Goal: Information Seeking & Learning: Learn about a topic

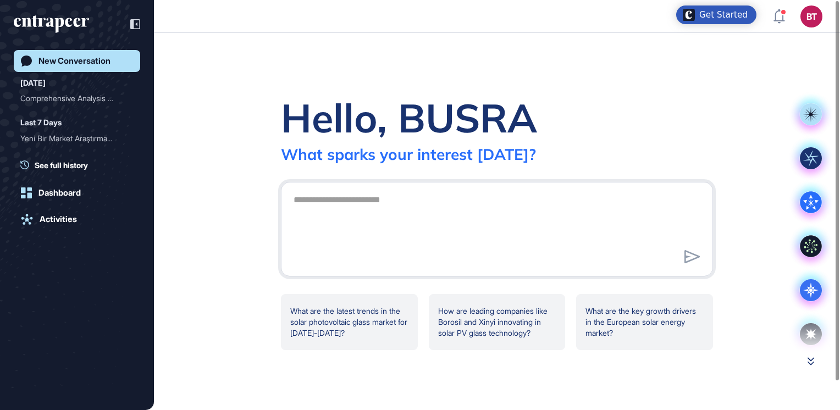
click at [809, 362] on icon at bounding box center [810, 361] width 7 height 8
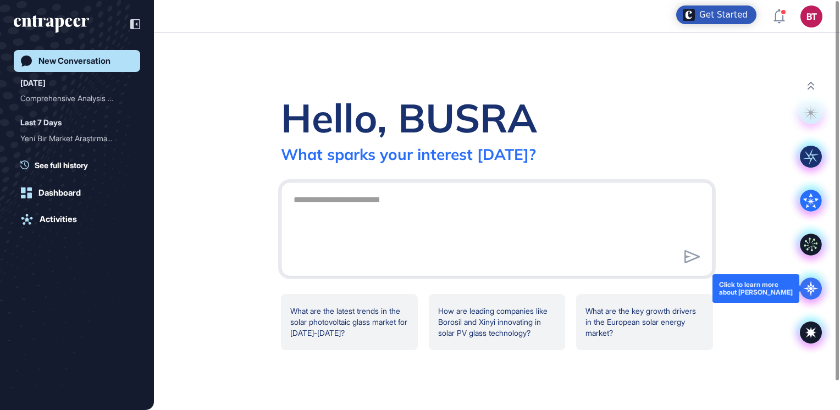
click at [811, 292] on icon at bounding box center [810, 288] width 15 height 15
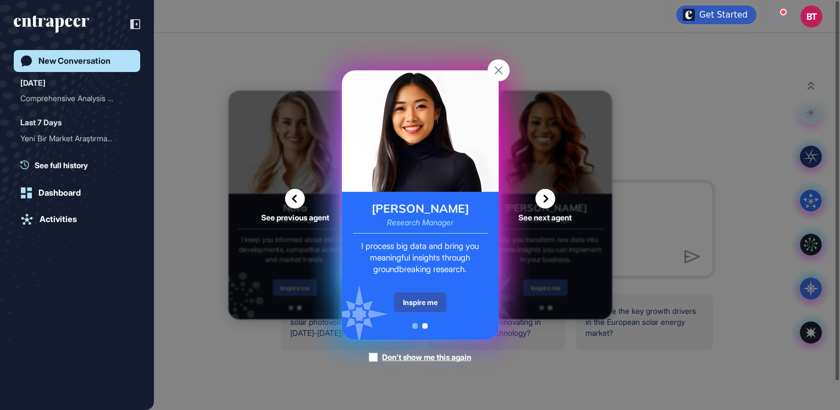
click at [414, 325] on span at bounding box center [414, 325] width 5 height 5
click at [423, 325] on span at bounding box center [424, 325] width 5 height 5
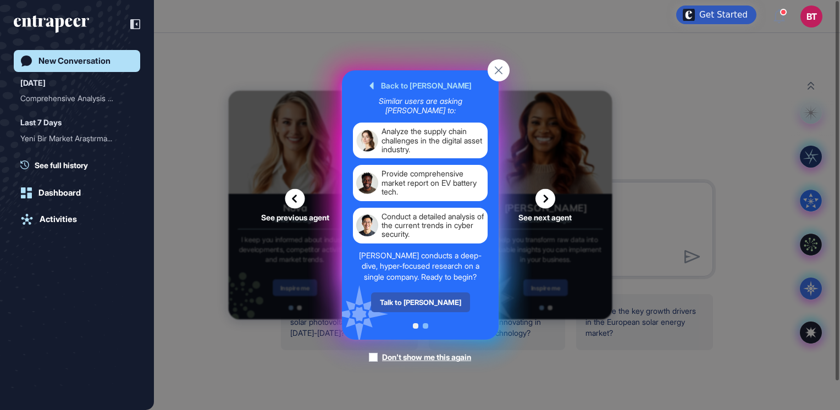
click at [501, 60] on rect at bounding box center [498, 70] width 22 height 22
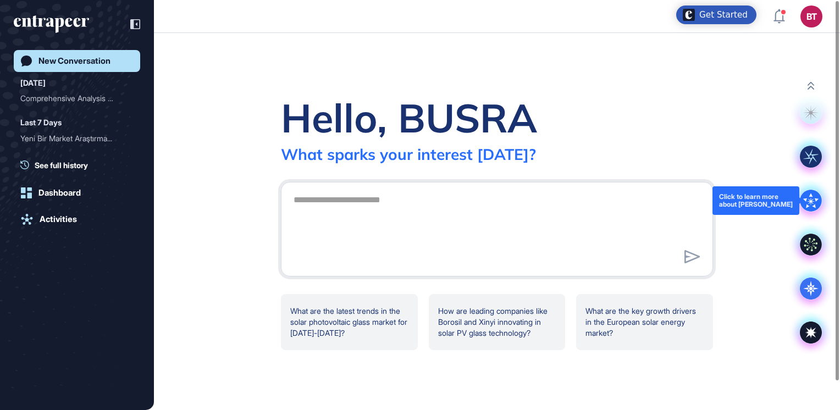
click at [798, 202] on div at bounding box center [811, 201] width 44 height 44
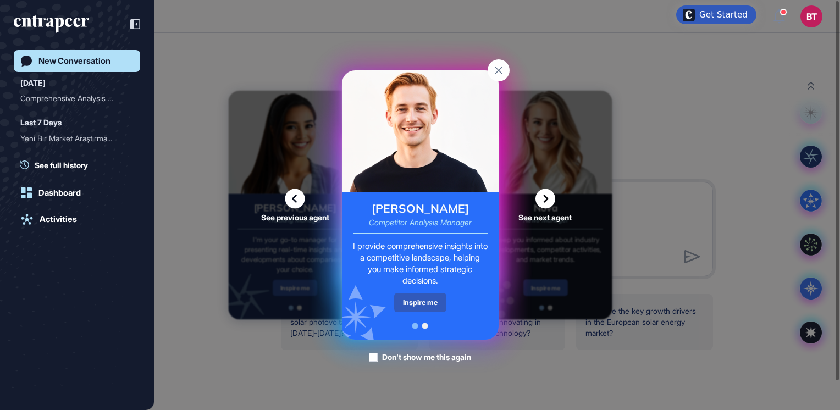
click at [425, 325] on span at bounding box center [424, 325] width 5 height 5
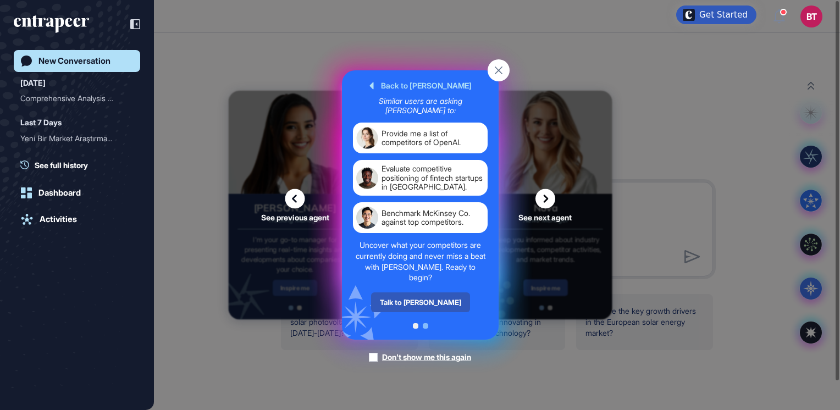
click at [495, 77] on rect at bounding box center [498, 70] width 22 height 22
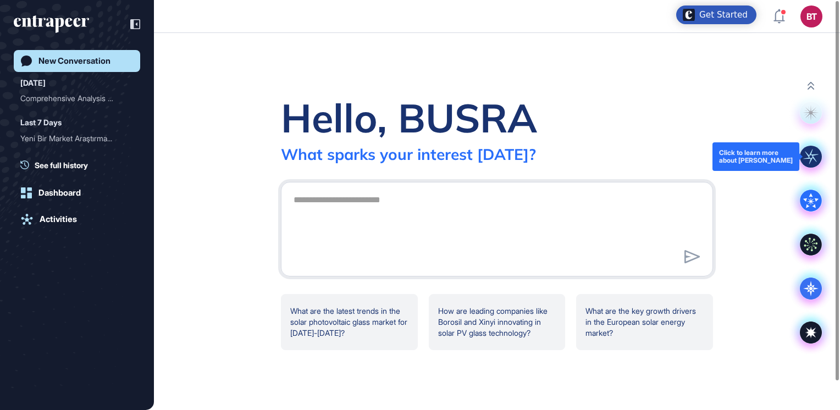
click at [808, 160] on rect at bounding box center [811, 157] width 22 height 22
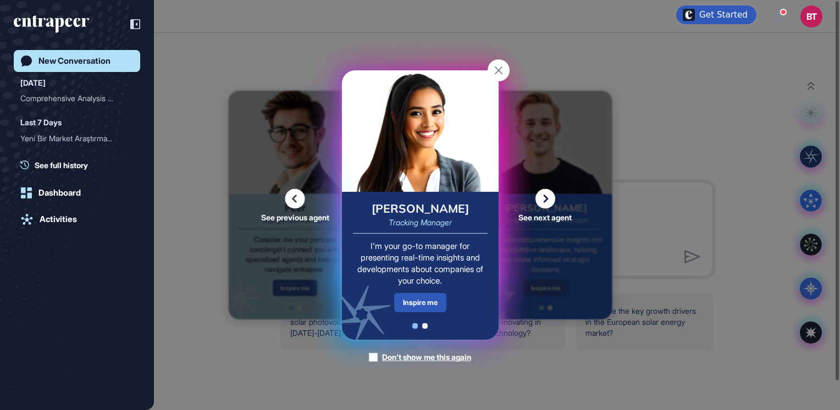
click at [424, 327] on span at bounding box center [424, 325] width 5 height 5
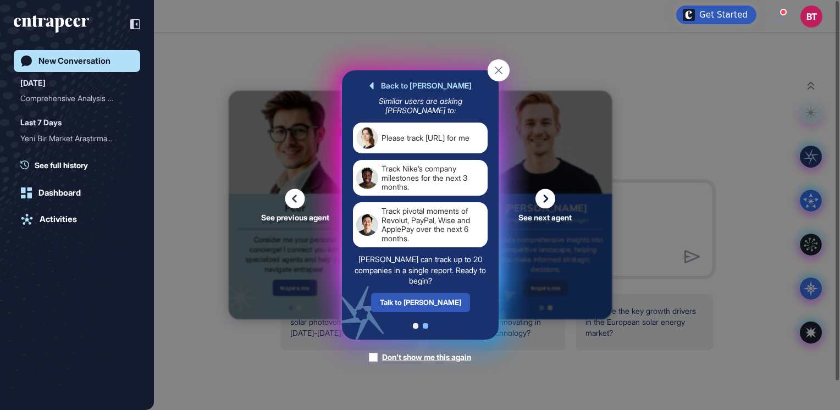
click at [501, 67] on icon at bounding box center [498, 70] width 8 height 8
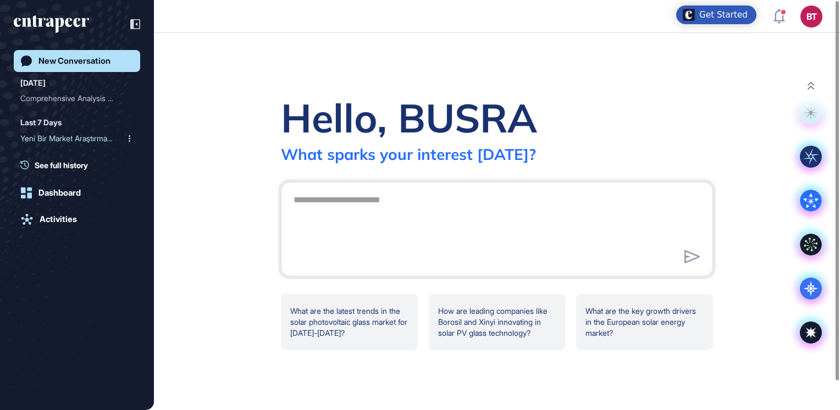
click at [71, 140] on div "Yeni Bir Market Araştırma..." at bounding box center [72, 139] width 104 height 18
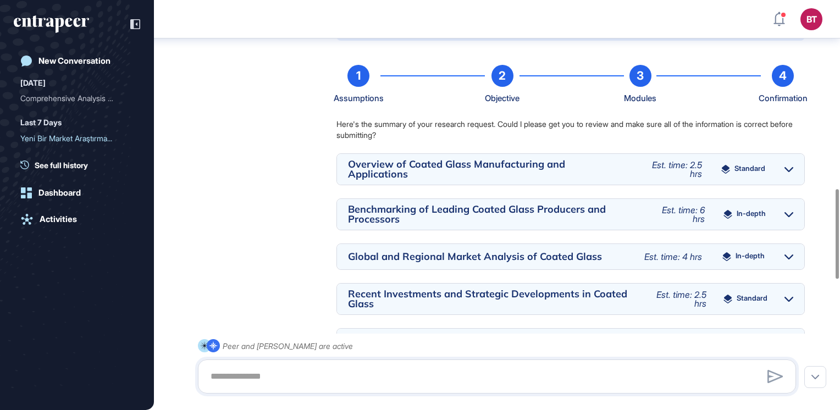
scroll to position [933, 0]
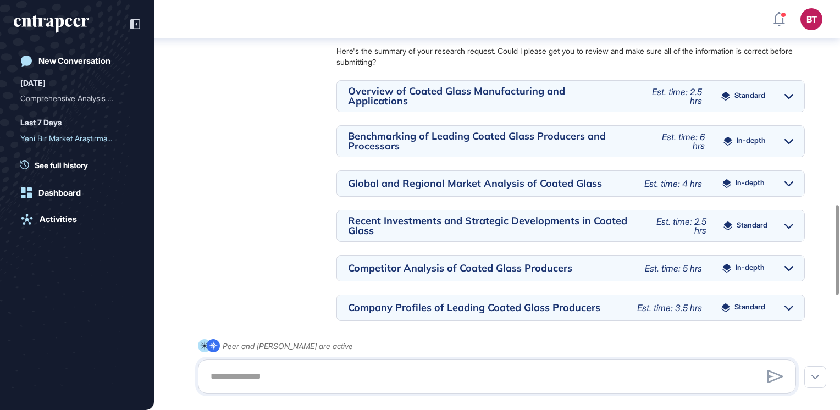
click at [784, 269] on icon at bounding box center [788, 268] width 9 height 5
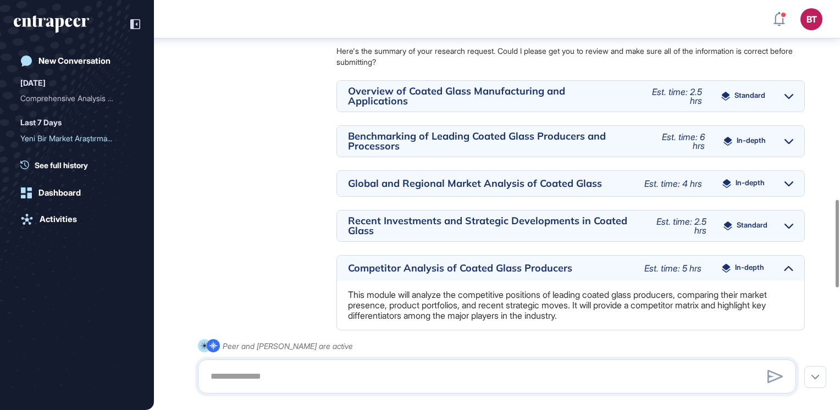
click at [653, 267] on span "Est. time: 5 hrs" at bounding box center [672, 268] width 57 height 11
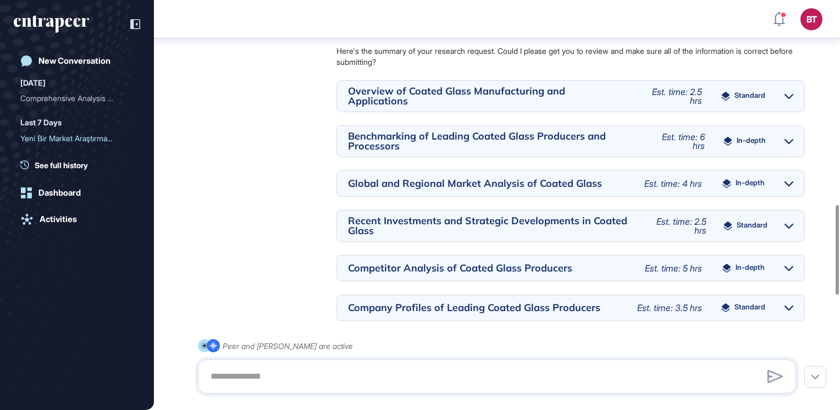
click at [513, 263] on div "Competitor Analysis of Coated Glass Producers" at bounding box center [491, 268] width 286 height 10
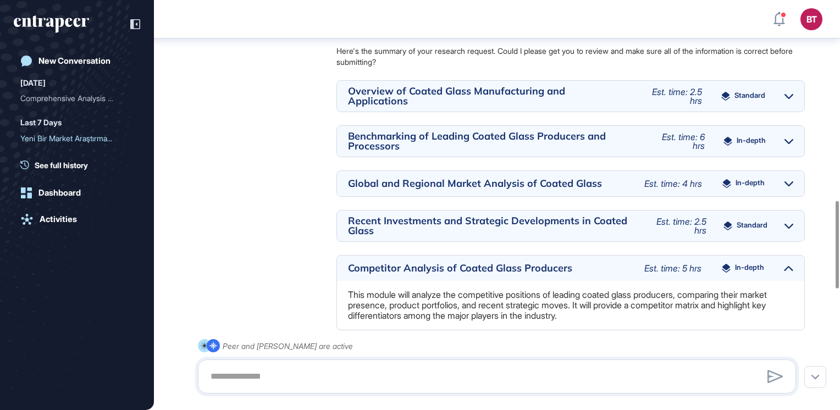
scroll to position [1006, 0]
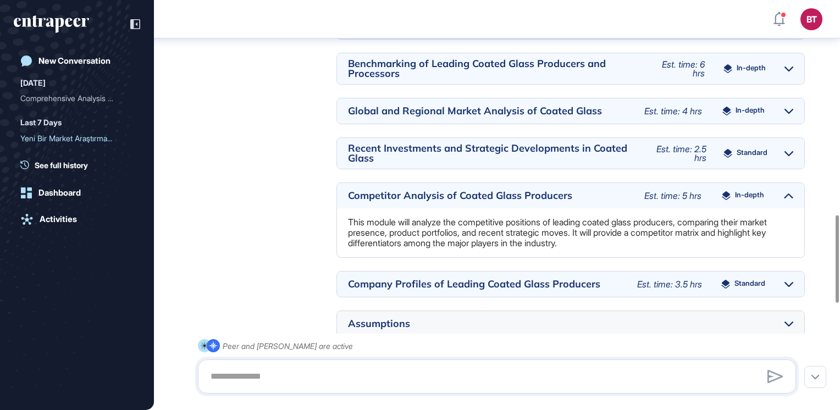
click at [474, 287] on div "Company Profiles of Leading Coated Glass Producers" at bounding box center [487, 284] width 278 height 10
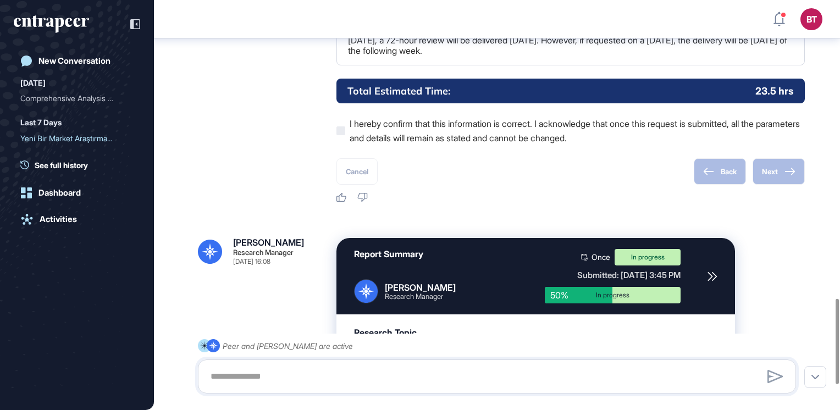
scroll to position [1433, 0]
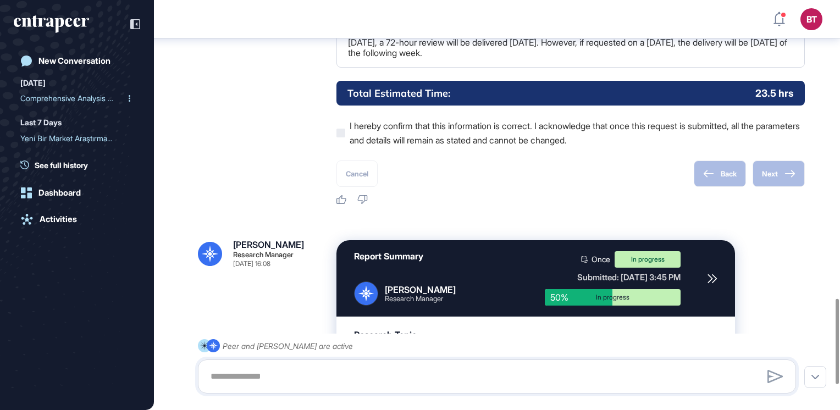
click at [86, 99] on div "Comprehensive Analysis of..." at bounding box center [72, 99] width 104 height 18
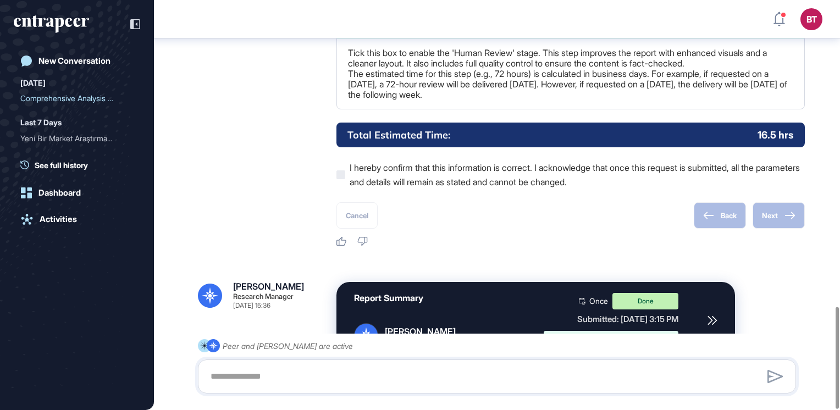
scroll to position [1236, 0]
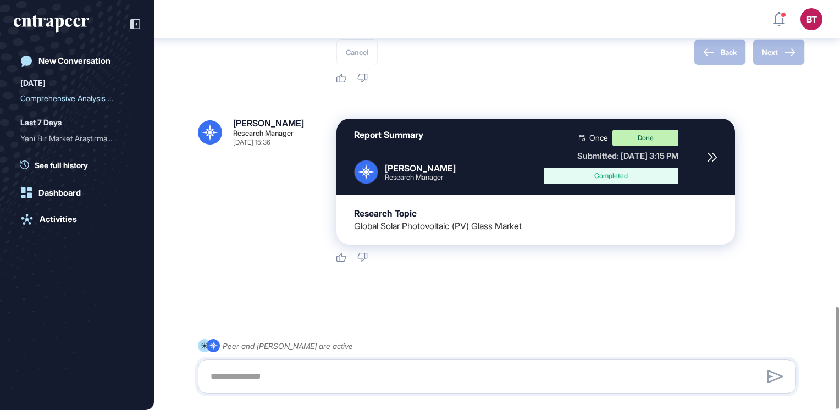
click at [585, 137] on icon at bounding box center [582, 138] width 7 height 7
click at [664, 141] on div "Done" at bounding box center [645, 138] width 66 height 16
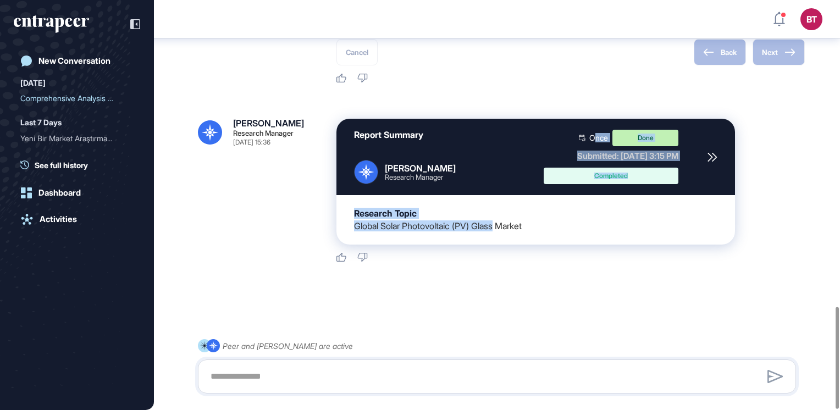
drag, startPoint x: 609, startPoint y: 137, endPoint x: 508, endPoint y: 225, distance: 134.0
click at [508, 225] on div "Report Summary Reese Research Manager Once Done Submitted: Sep 8th, 2025 - 3:15…" at bounding box center [535, 182] width 398 height 126
click at [508, 225] on div "Global Solar Photovoltaic (PV) Glass Market" at bounding box center [438, 226] width 168 height 10
click at [717, 154] on icon at bounding box center [712, 157] width 10 height 10
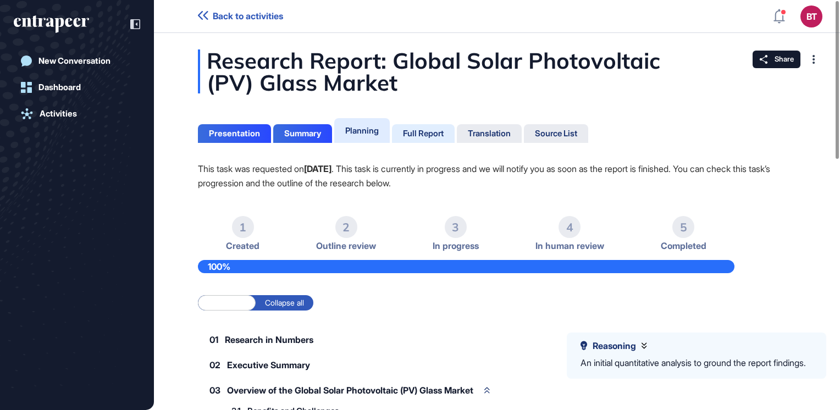
click at [448, 133] on div "Full Report" at bounding box center [423, 133] width 63 height 19
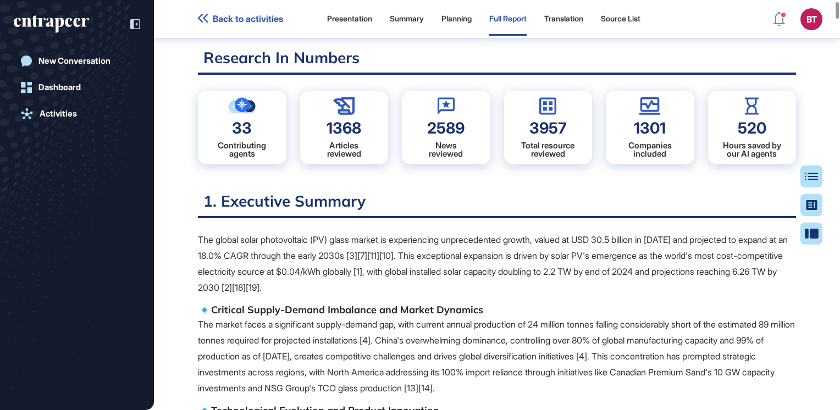
scroll to position [245, 0]
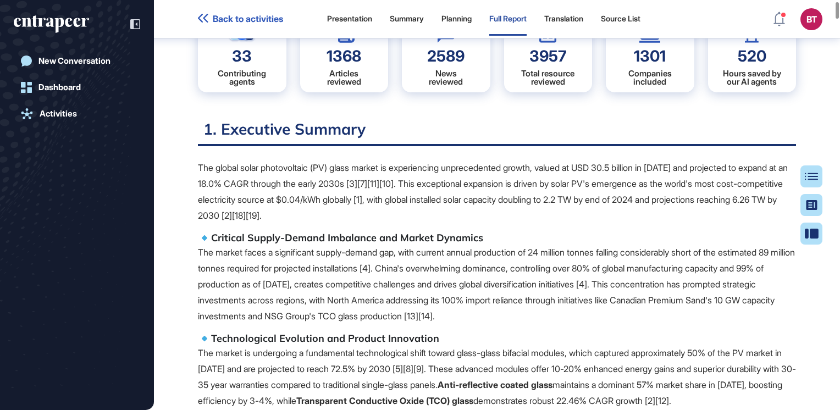
click at [824, 148] on div "Back to activities Presentation Summary Planning Full Report Translation Source…" at bounding box center [420, 205] width 840 height 410
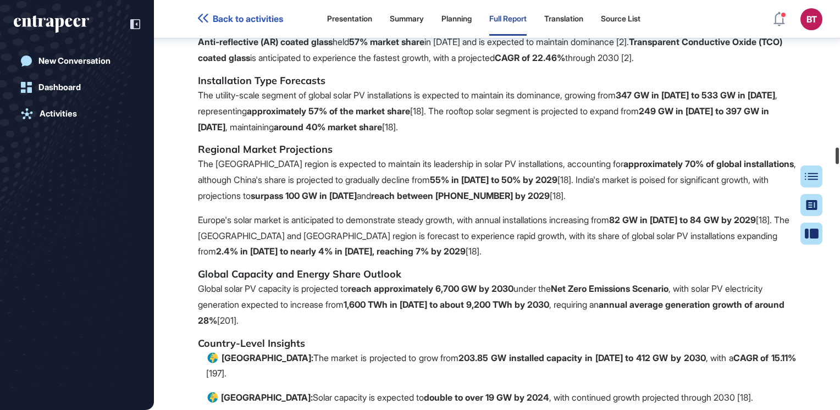
scroll to position [32487, 0]
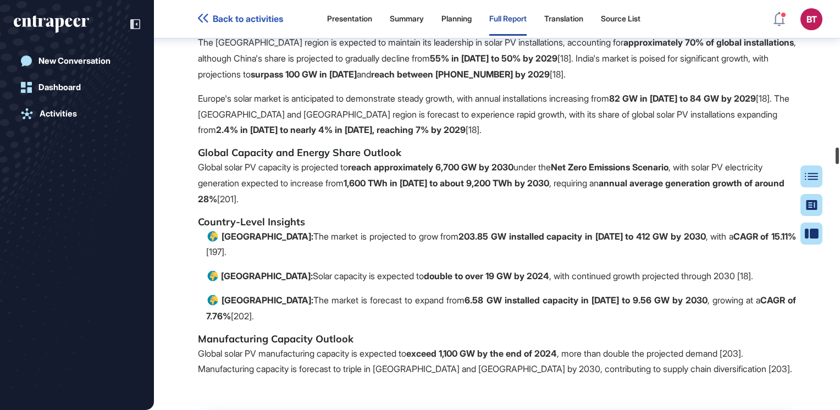
drag, startPoint x: 837, startPoint y: 144, endPoint x: 829, endPoint y: 154, distance: 12.9
click at [829, 154] on div "Back to activities Presentation Summary Planning Full Report Translation Source…" at bounding box center [420, 205] width 840 height 410
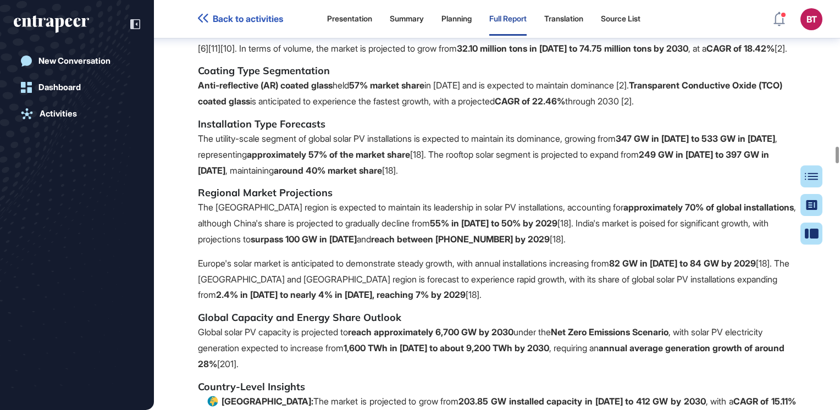
scroll to position [32308, 0]
